Goal: Information Seeking & Learning: Find specific fact

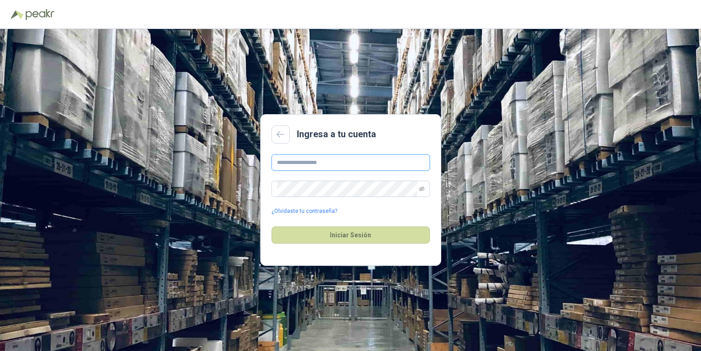
click at [347, 165] on input "text" at bounding box center [351, 162] width 158 height 16
type input "**********"
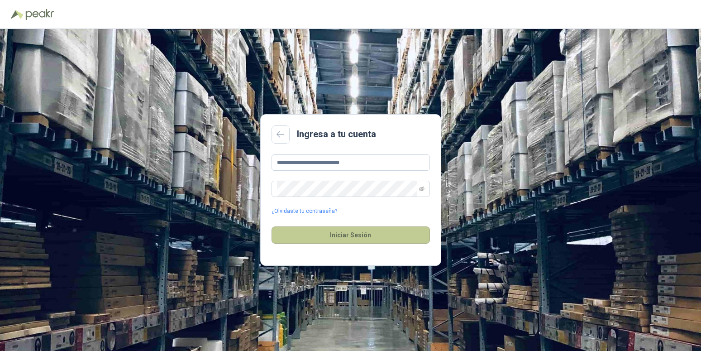
click at [359, 233] on button "Iniciar Sesión" at bounding box center [351, 234] width 158 height 17
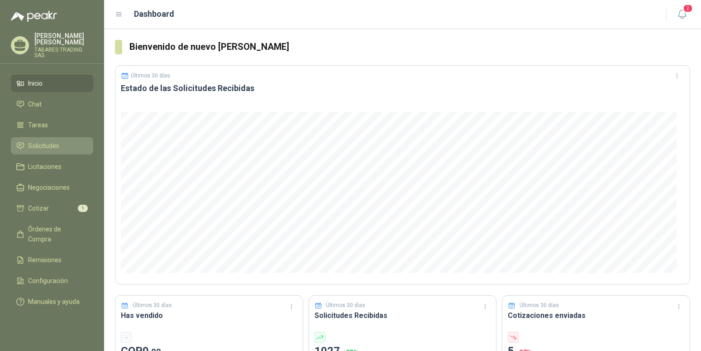
click at [43, 141] on span "Solicitudes" at bounding box center [43, 146] width 31 height 10
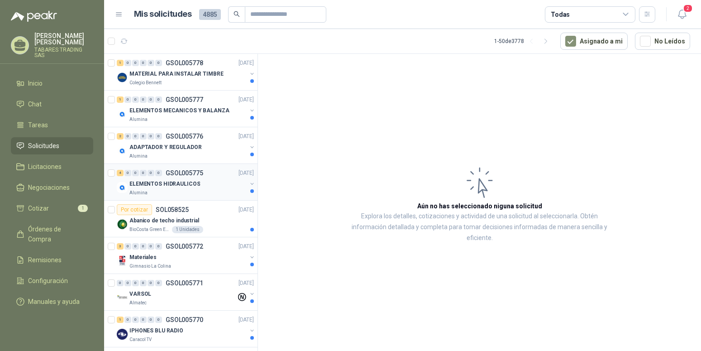
click at [174, 182] on p "ELEMENTOS HIDRAULICOS" at bounding box center [164, 184] width 71 height 9
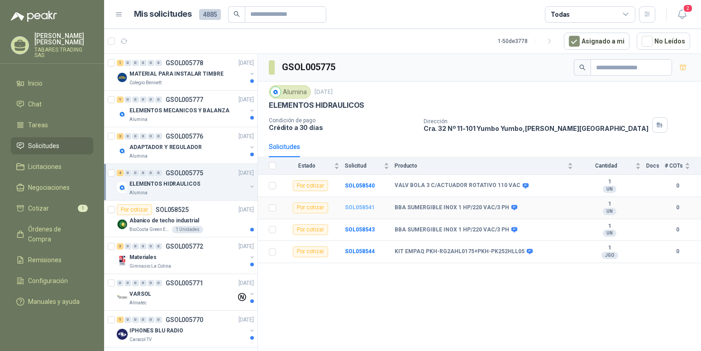
click at [347, 208] on b "SOL058541" at bounding box center [360, 207] width 30 height 6
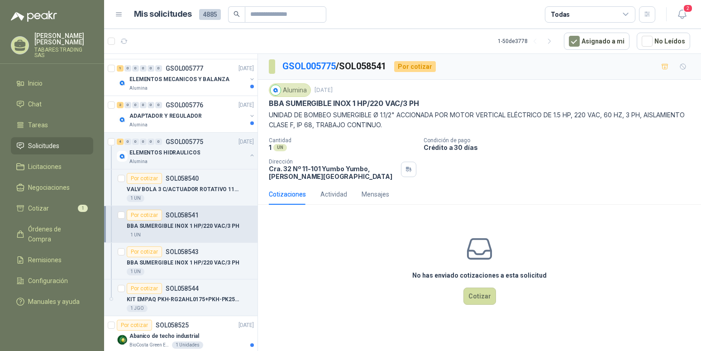
scroll to position [92, 0]
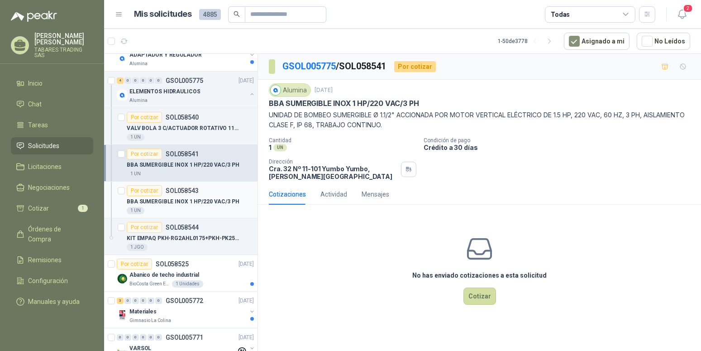
click at [179, 202] on p "BBA SUMERGIBLE INOX 1 HP/220 VAC/3 PH" at bounding box center [183, 201] width 113 height 9
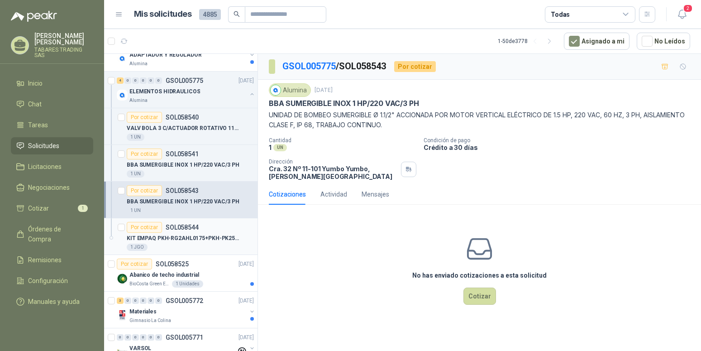
click at [201, 239] on p "KIT EMPAQ PKH-RG2AHL0175+PKH-PK252HLL05" at bounding box center [183, 238] width 113 height 9
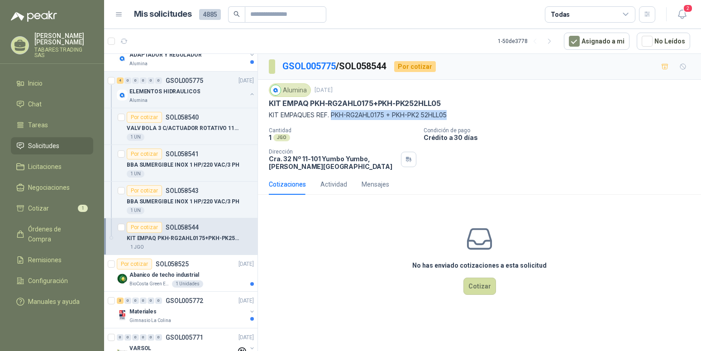
copy p "PKH-RG2AHL0175 + PKH-PK2 52HLL05"
drag, startPoint x: 332, startPoint y: 114, endPoint x: 454, endPoint y: 111, distance: 122.7
click at [454, 111] on p "KIT EMPAQUES REF. PKH-RG2AHL0175 + PKH-PK2 52HLL05" at bounding box center [479, 115] width 421 height 10
click at [380, 140] on div "1 JGO" at bounding box center [343, 138] width 148 height 8
drag, startPoint x: 310, startPoint y: 102, endPoint x: 372, endPoint y: 100, distance: 62.0
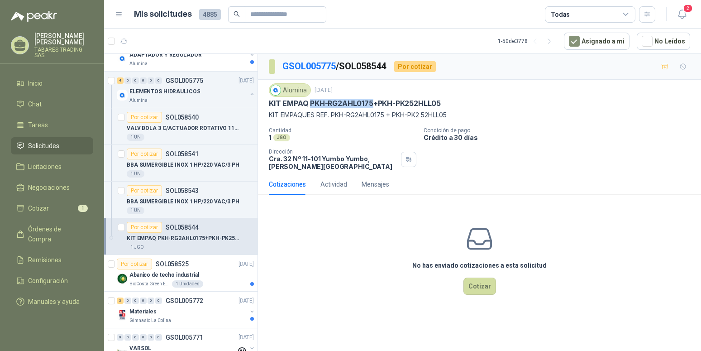
click at [372, 100] on p "KIT EMPAQ PKH-RG2AHL0175+PKH-PK252HLL05" at bounding box center [355, 104] width 172 height 10
copy p "PKH-RG2AHL0175"
click at [487, 91] on div "Alumina [DATE]" at bounding box center [479, 90] width 421 height 14
drag, startPoint x: 449, startPoint y: 100, endPoint x: 380, endPoint y: 104, distance: 69.3
click at [380, 104] on div "KIT EMPAQ PKH-RG2AHL0175+PKH-PK252HLL05" at bounding box center [479, 104] width 421 height 10
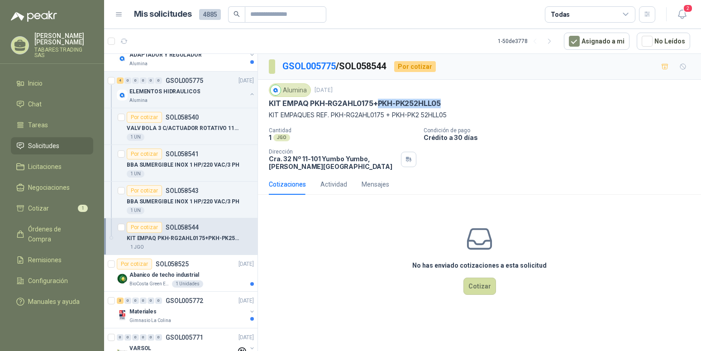
copy p "PKH-PK252HLL05"
click at [177, 199] on p "BBA SUMERGIBLE INOX 1 HP/220 VAC/3 PH" at bounding box center [183, 201] width 113 height 9
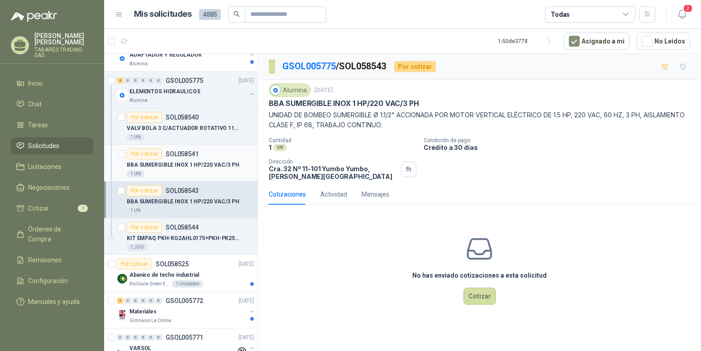
click at [206, 163] on p "BBA SUMERGIBLE INOX 1 HP/220 VAC/3 PH" at bounding box center [183, 165] width 113 height 9
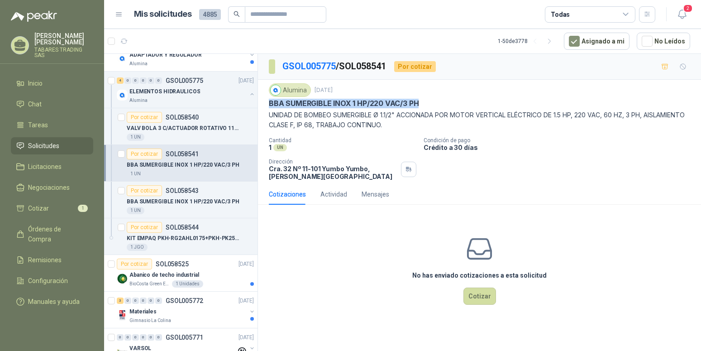
drag, startPoint x: 269, startPoint y: 104, endPoint x: 434, endPoint y: 100, distance: 165.2
click at [434, 100] on div "BBA SUMERGIBLE INOX 1 HP/220 VAC/3 PH" at bounding box center [479, 104] width 421 height 10
copy p "BBA SUMERGIBLE INOX 1 HP/220 VAC/3 PH"
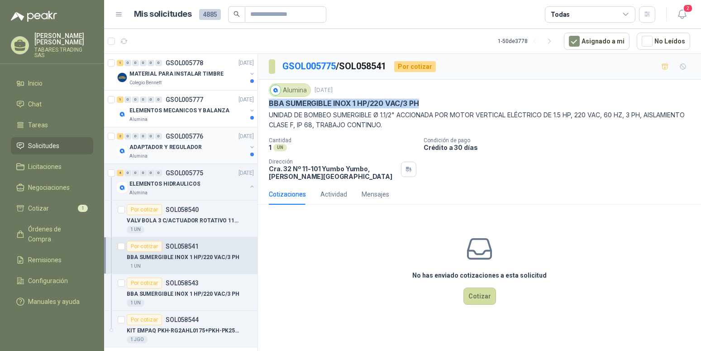
click at [181, 146] on p "ADAPTADOR Y REGULADOR" at bounding box center [165, 147] width 72 height 9
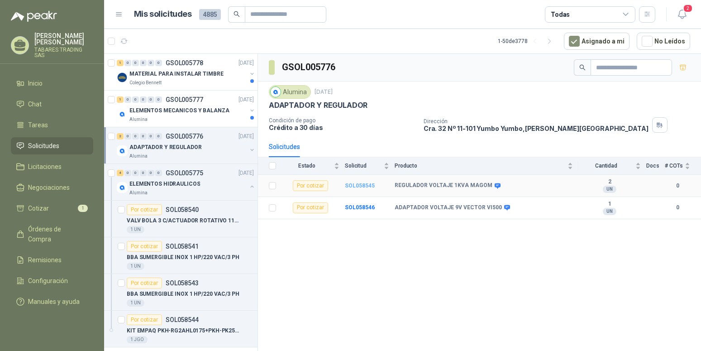
click at [358, 186] on b "SOL058545" at bounding box center [360, 185] width 30 height 6
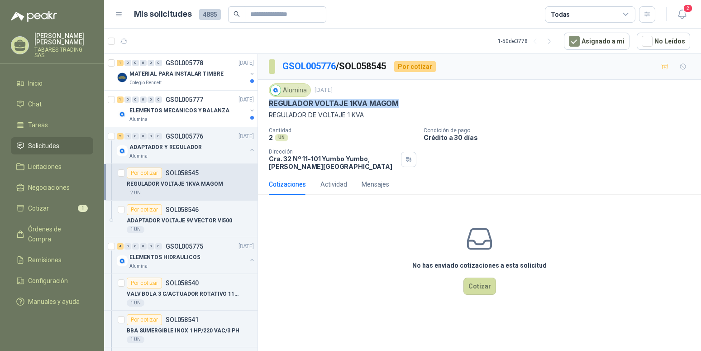
drag, startPoint x: 400, startPoint y: 103, endPoint x: 268, endPoint y: 102, distance: 132.2
click at [268, 102] on div "Alumina [DATE] REGULADOR VOLTAJE 1KVA MAGOM REGULADOR DE VOLTAJE 1 KVA Cantidad…" at bounding box center [479, 127] width 443 height 94
copy p "REGULADOR VOLTAJE 1KVA MAGOM"
click at [184, 149] on p "ADAPTADOR Y REGULADOR" at bounding box center [165, 147] width 72 height 9
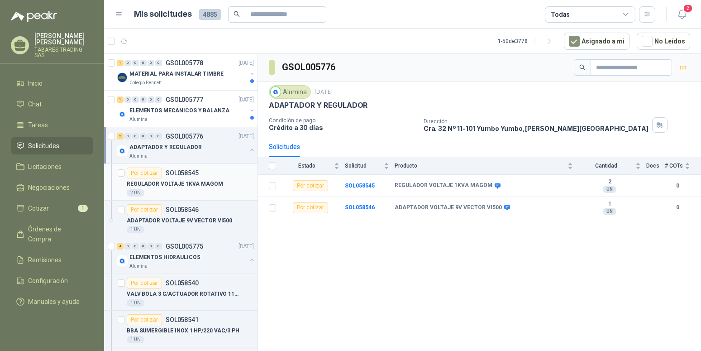
click at [173, 184] on p "REGULADOR VOLTAJE 1KVA MAGOM" at bounding box center [175, 184] width 96 height 9
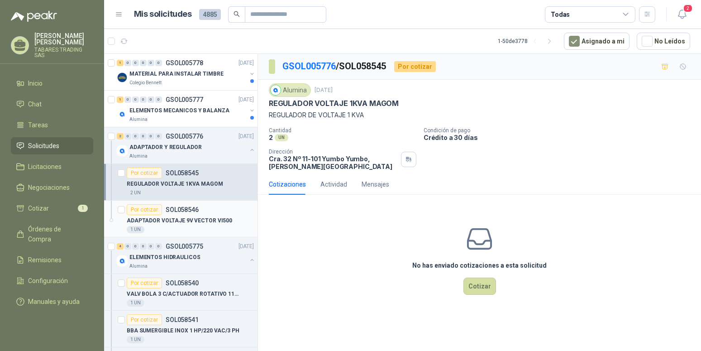
click at [179, 217] on p "ADAPTADOR VOLTAJE 9V VECTOR VI500" at bounding box center [179, 220] width 105 height 9
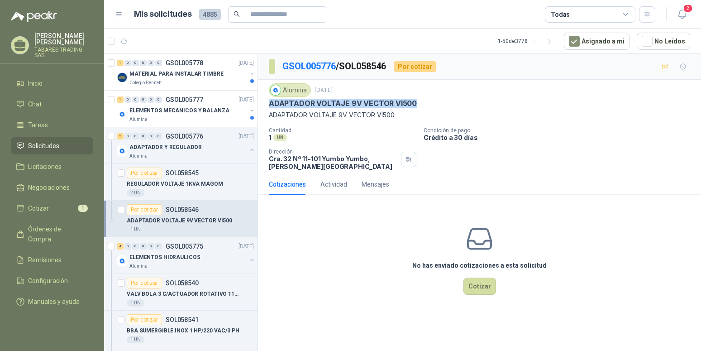
drag, startPoint x: 418, startPoint y: 105, endPoint x: 267, endPoint y: 102, distance: 151.6
click at [267, 102] on div "Alumina [DATE] ADAPTADOR VOLTAJE 9V VECTOR VI500 ADAPTADOR VOLTAJE 9V VECTOR VI…" at bounding box center [479, 127] width 443 height 94
copy p "ADAPTADOR VOLTAJE 9V VECTOR VI500"
click at [187, 111] on p "ELEMENTOS MECANICOS Y BALANZA" at bounding box center [179, 110] width 100 height 9
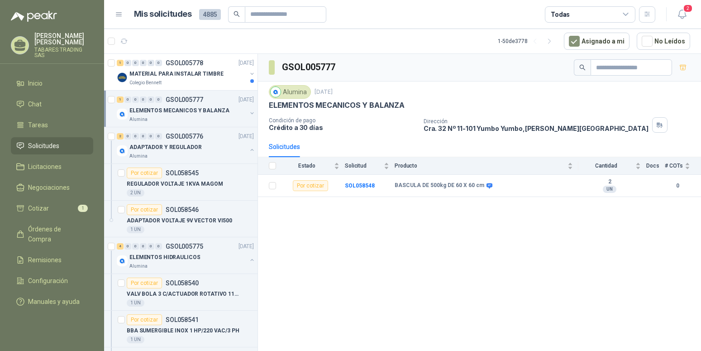
scroll to position [231, 0]
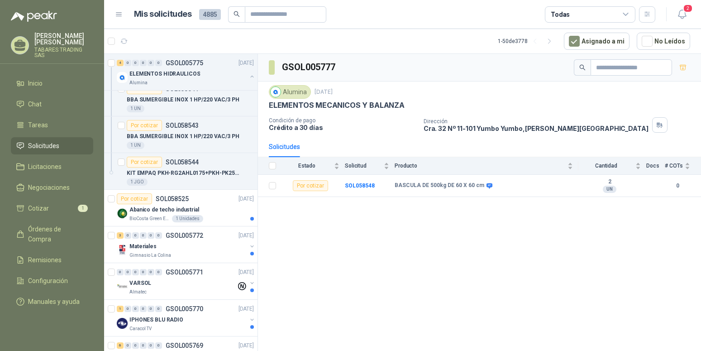
click at [64, 49] on p "TABARES TRADING SAS" at bounding box center [63, 52] width 59 height 11
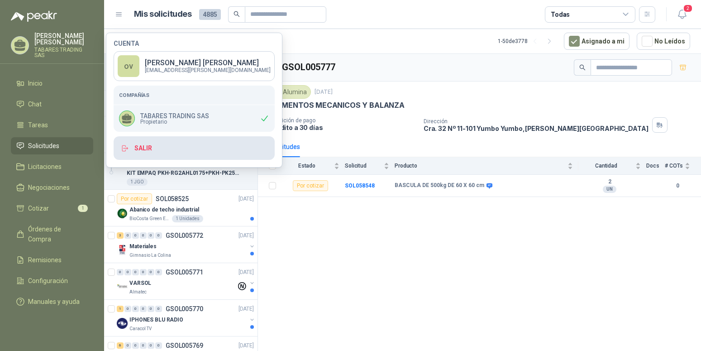
click at [136, 147] on button "Salir" at bounding box center [194, 148] width 161 height 24
